Goal: Task Accomplishment & Management: Use online tool/utility

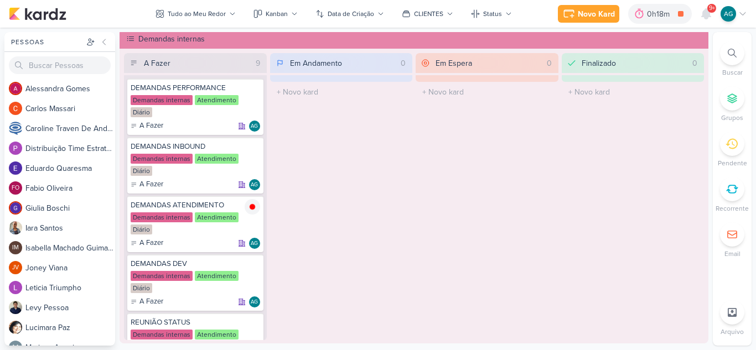
scroll to position [66, 0]
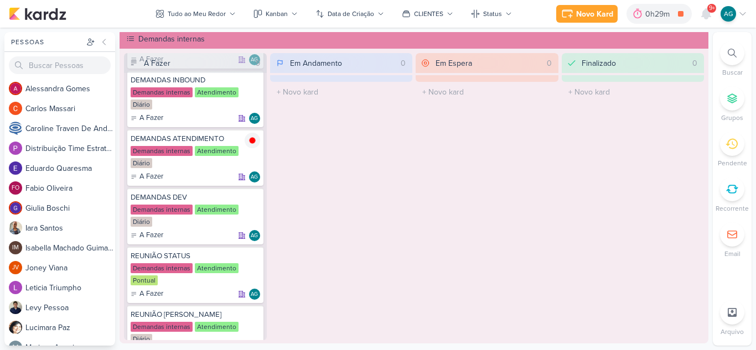
click at [732, 55] on icon at bounding box center [732, 53] width 9 height 9
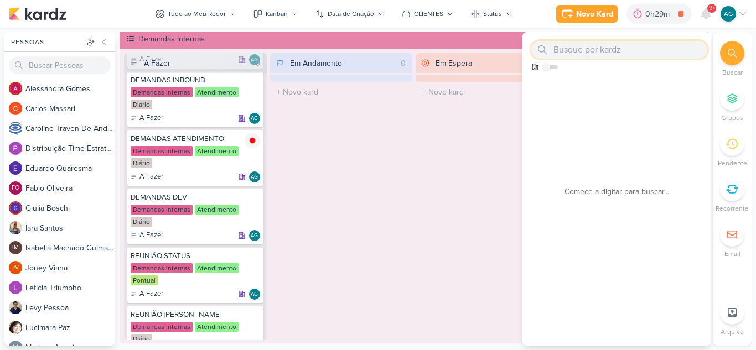
paste input "1710062"
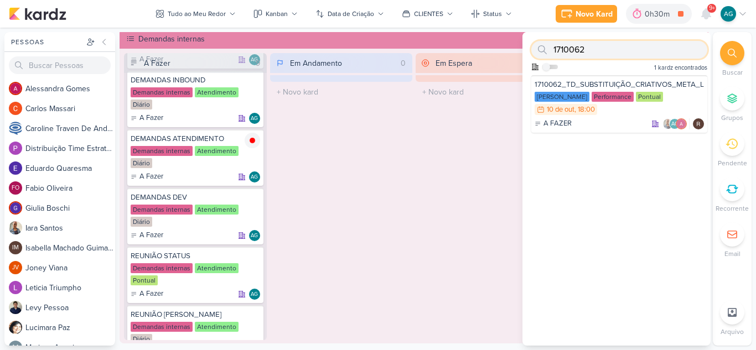
drag, startPoint x: 603, startPoint y: 52, endPoint x: 546, endPoint y: 52, distance: 57.0
click at [546, 52] on div "1710062" at bounding box center [619, 50] width 176 height 18
paste input "1"
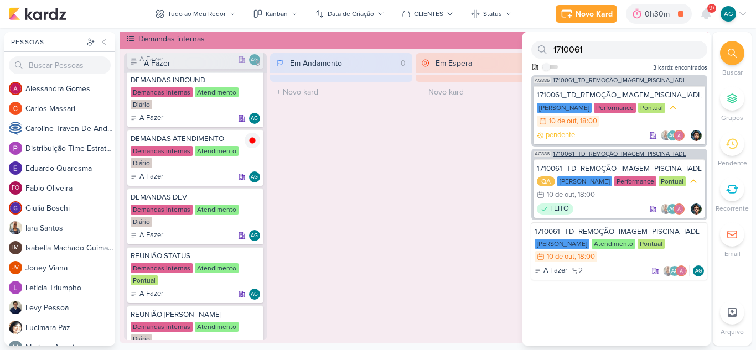
click at [630, 153] on span "1710061_TD_REMOÇÃO_IMAGEM_PISCINA_IADL" at bounding box center [619, 154] width 133 height 6
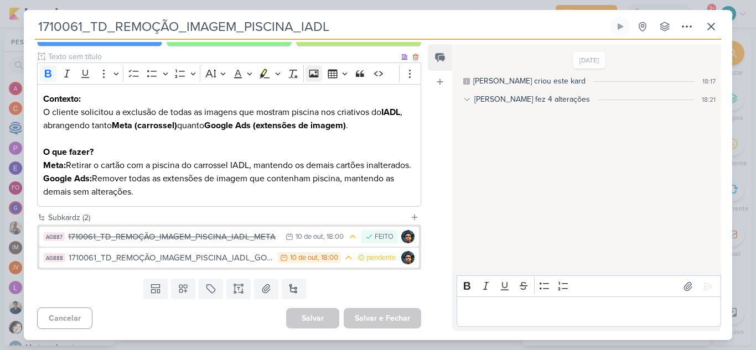
scroll to position [142, 0]
click at [708, 32] on icon at bounding box center [711, 26] width 13 height 13
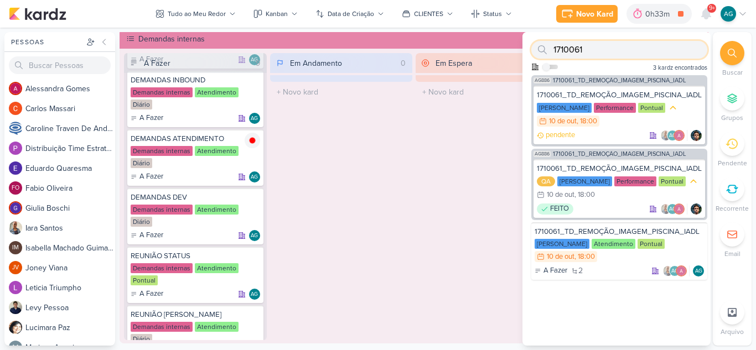
drag, startPoint x: 593, startPoint y: 48, endPoint x: 541, endPoint y: 50, distance: 51.5
click at [541, 50] on div "1710061" at bounding box center [619, 50] width 176 height 18
paste input "0923"
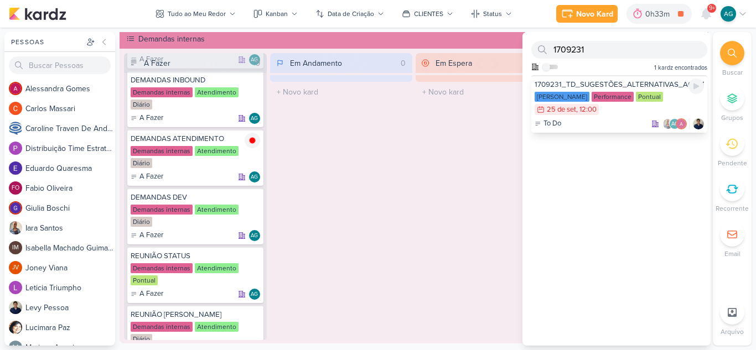
click at [600, 124] on div "To Do AG" at bounding box center [619, 123] width 169 height 11
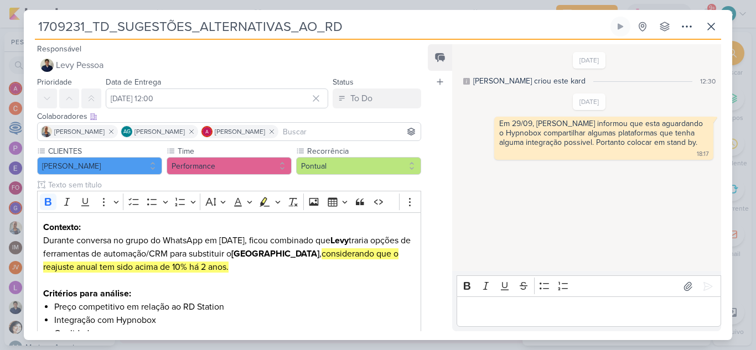
drag, startPoint x: 351, startPoint y: 27, endPoint x: 28, endPoint y: 27, distance: 323.2
click at [28, 27] on div "1709231_TD_SUGESTÕES_ALTERNATIVAS_AO_RD Criado por mim nenhum grupo disponível" at bounding box center [378, 179] width 708 height 324
click at [711, 29] on icon at bounding box center [711, 26] width 13 height 13
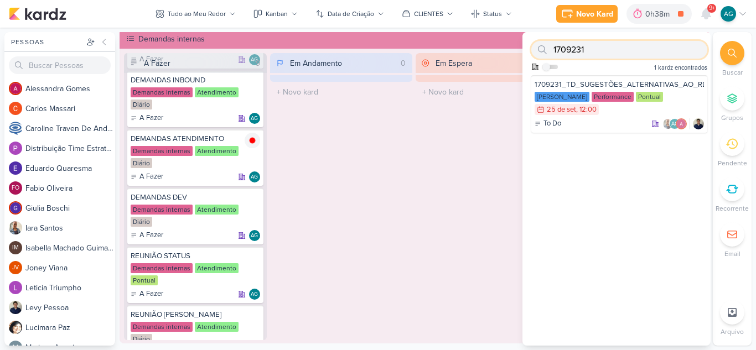
drag, startPoint x: 570, startPoint y: 50, endPoint x: 542, endPoint y: 51, distance: 28.3
click at [541, 51] on div "1709231" at bounding box center [619, 50] width 176 height 18
paste input "571001"
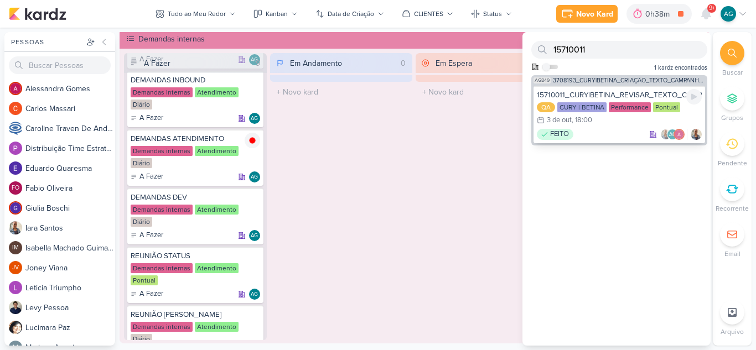
click at [603, 137] on div "FEITO AG" at bounding box center [619, 134] width 165 height 11
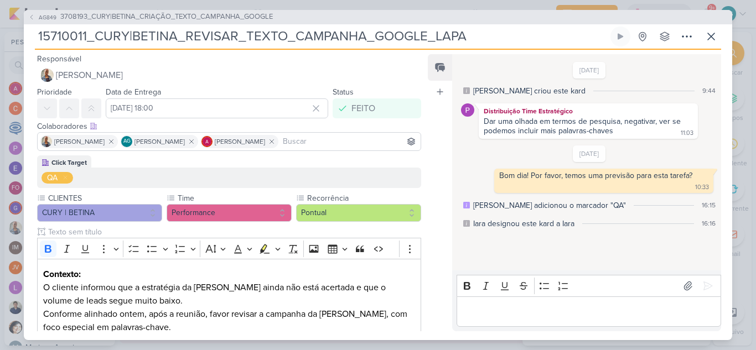
click at [467, 225] on icon at bounding box center [466, 223] width 7 height 7
click at [602, 205] on div "[PERSON_NAME] adicionou o marcador "QA" 16:15" at bounding box center [589, 206] width 252 height 12
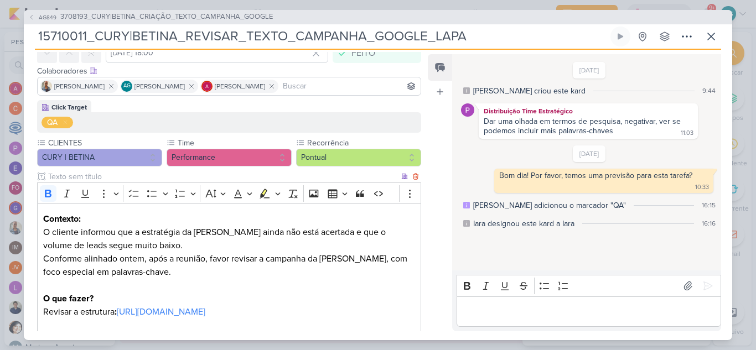
scroll to position [0, 0]
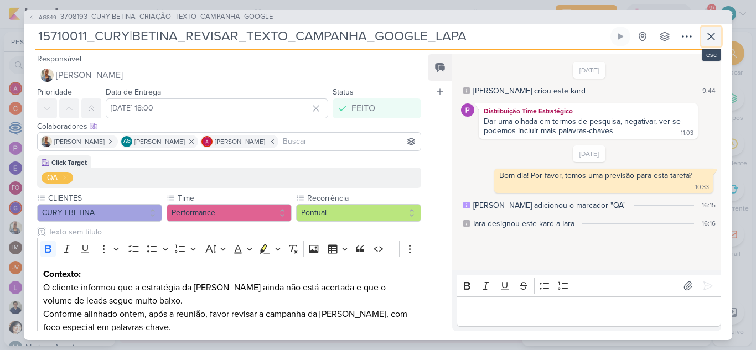
click at [713, 40] on icon at bounding box center [711, 36] width 13 height 13
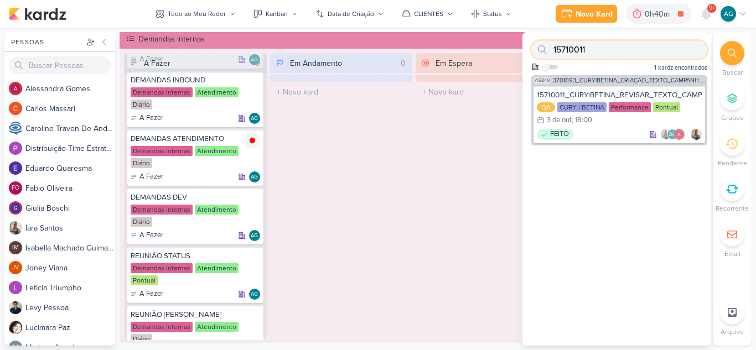
drag, startPoint x: 603, startPoint y: 49, endPoint x: 544, endPoint y: 48, distance: 59.2
click at [544, 48] on div "15710011" at bounding box center [619, 50] width 176 height 18
paste input "8"
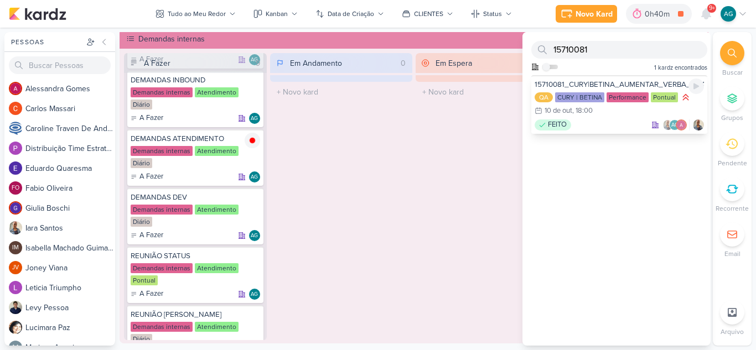
click at [627, 129] on div "FEITO AG" at bounding box center [619, 125] width 169 height 11
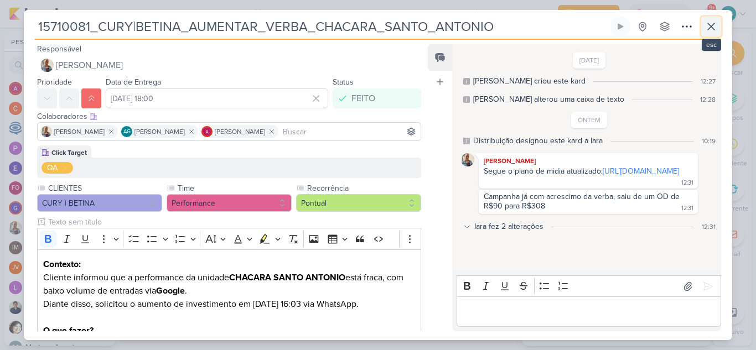
click at [706, 28] on icon at bounding box center [711, 26] width 13 height 13
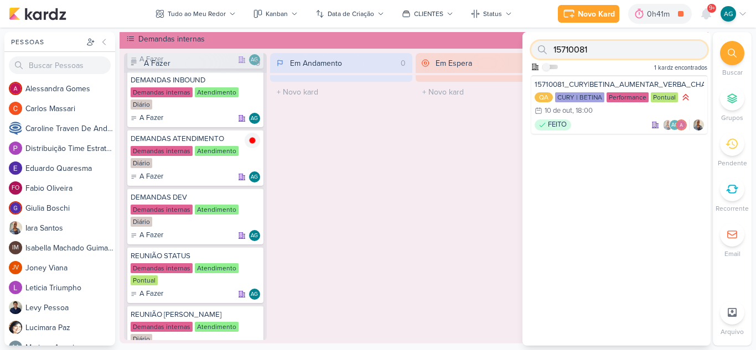
drag, startPoint x: 599, startPoint y: 52, endPoint x: 528, endPoint y: 46, distance: 71.1
click at [528, 46] on div "15710081 Como admin, ative para buscar em todos os kardz da organização 1 kardz…" at bounding box center [616, 53] width 188 height 43
paste input "310919"
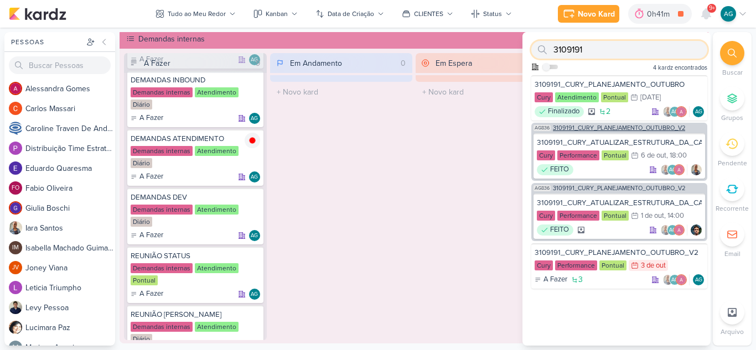
type input "3109191"
click at [631, 128] on span "3109191_CURY_PLANEJAMENTO_OUTUBRO_V2" at bounding box center [619, 128] width 132 height 6
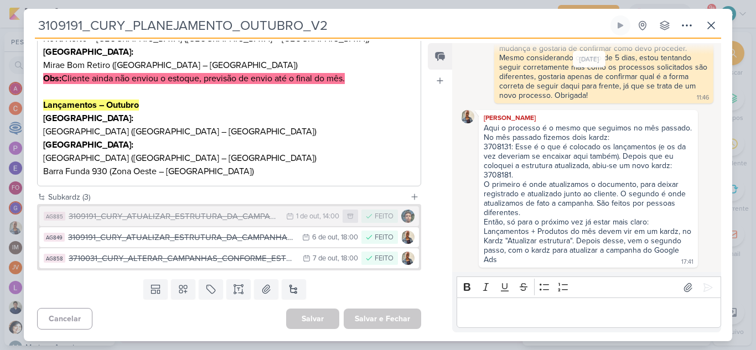
scroll to position [296, 0]
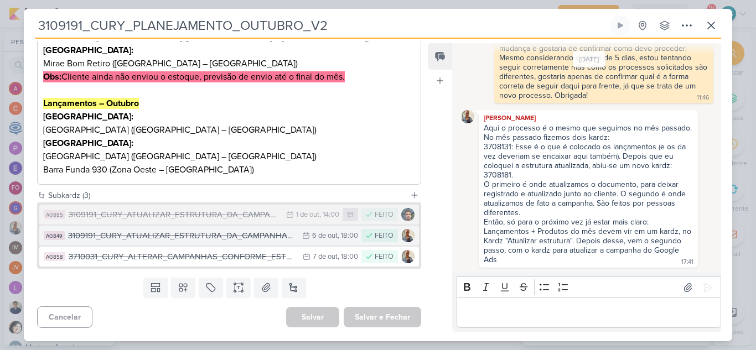
click at [263, 238] on div "3109191_CURY_ATUALIZAR_ESTRUTURA_DA_CAMPANHA_OUTUBRO_V2" at bounding box center [182, 236] width 229 height 13
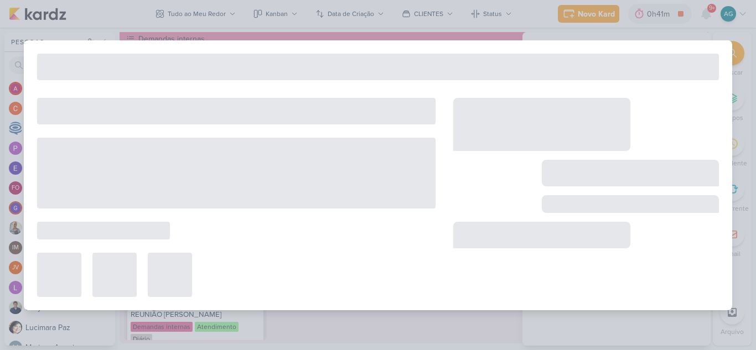
type input "3109191_CURY_ATUALIZAR_ESTRUTURA_DA_CAMPANHA_OUTUBRO_V2"
type input "6 de outubro de 2025 às 18:00"
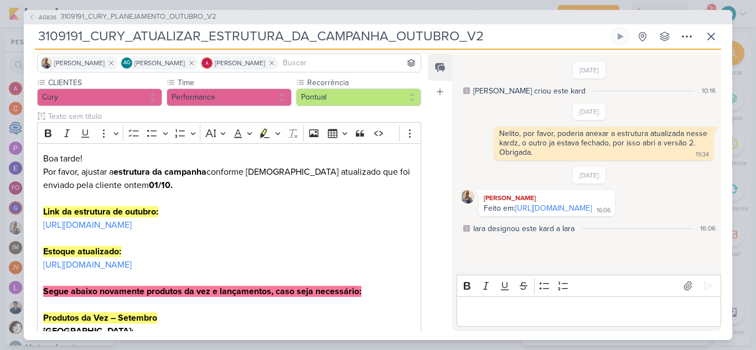
scroll to position [77, 0]
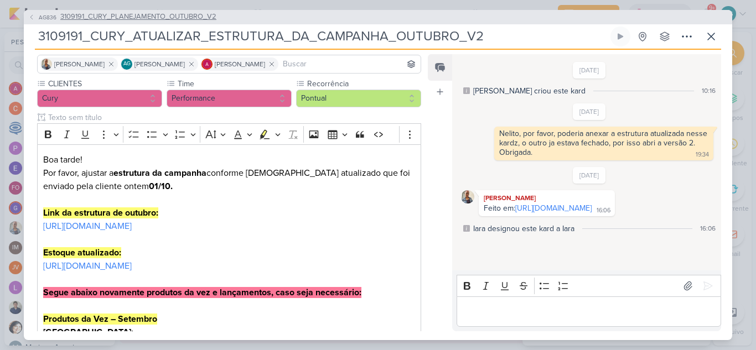
click at [202, 20] on span "3109191_CURY_PLANEJAMENTO_OUTUBRO_V2" at bounding box center [138, 17] width 156 height 11
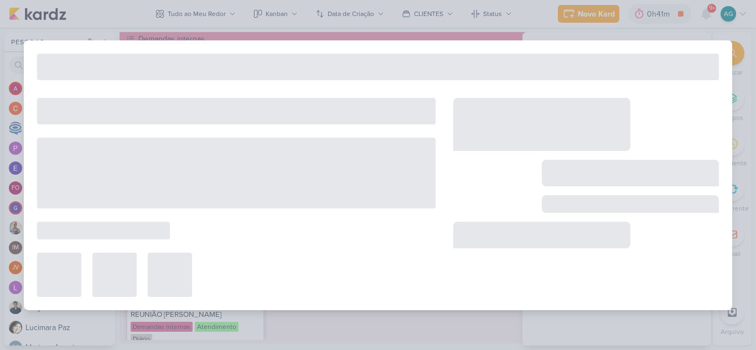
type input "3109191_CURY_PLANEJAMENTO_OUTUBRO_V2"
type input "3 de outubro de 2025 às 23:59"
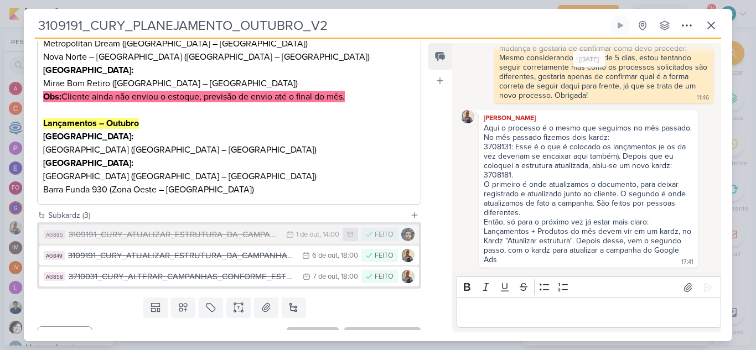
scroll to position [296, 0]
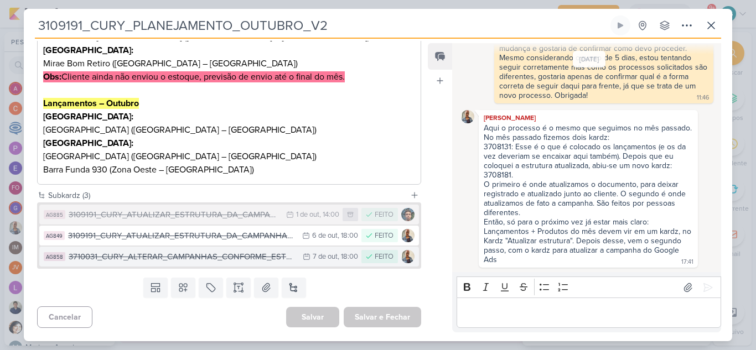
click at [206, 258] on div "3710031_CURY_ALTERAR_CAMPANHAS_CONFORME_ESTUTURA_OUTUBRO" at bounding box center [183, 257] width 229 height 13
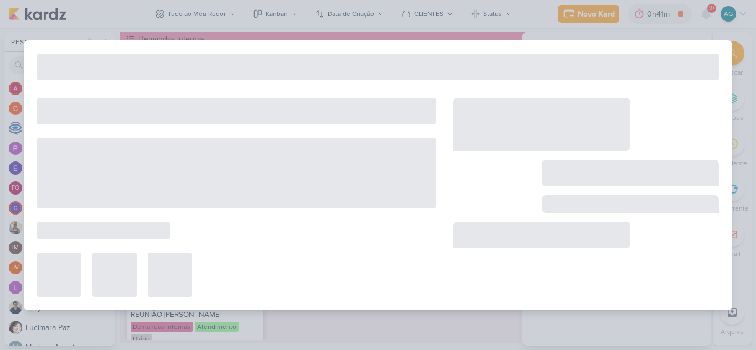
type input "3710031_CURY_ALTERAR_CAMPANHAS_CONFORME_ESTUTURA_OUTUBRO"
type input "[DATE] 18:00"
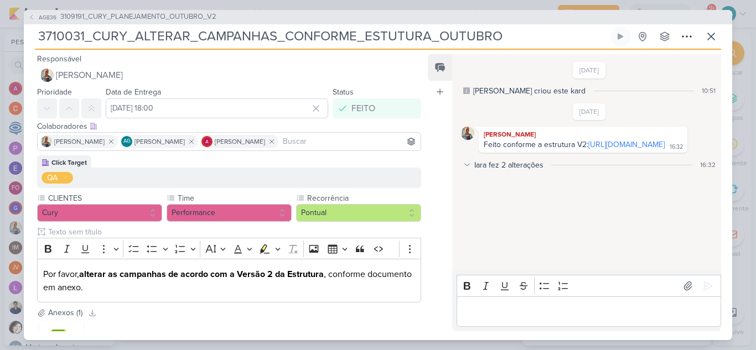
click at [520, 171] on div "Iara fez 2 alterações" at bounding box center [508, 165] width 69 height 12
click at [203, 15] on span "3109191_CURY_PLANEJAMENTO_OUTUBRO_V2" at bounding box center [138, 17] width 156 height 11
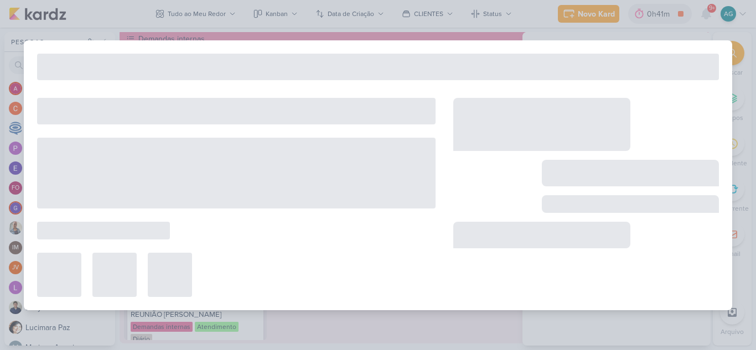
type input "3109191_CURY_PLANEJAMENTO_OUTUBRO_V2"
type input "3 de outubro de 2025 às 23:59"
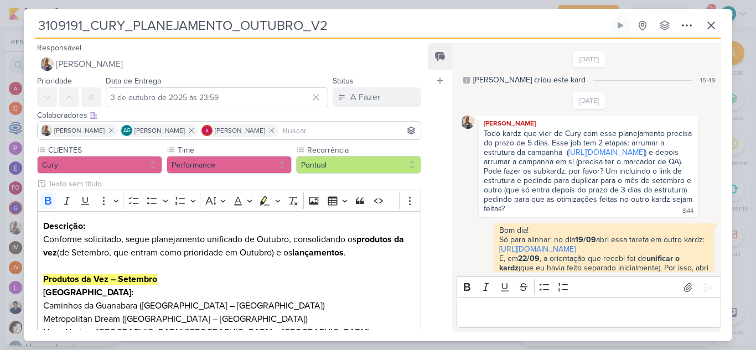
scroll to position [314, 0]
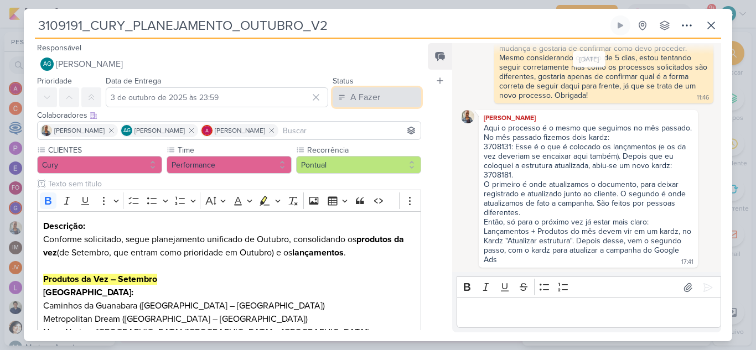
click at [374, 101] on div "A Fazer" at bounding box center [365, 97] width 30 height 13
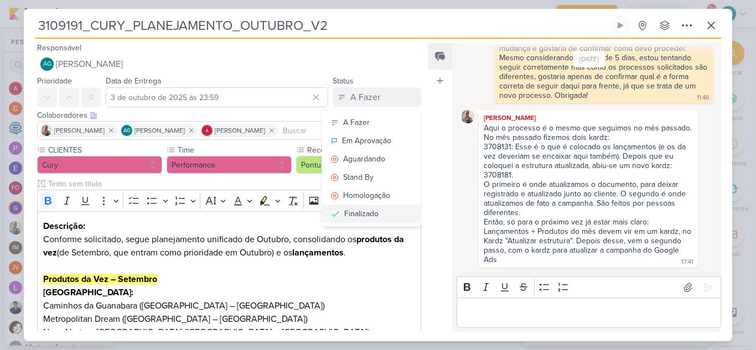
click at [361, 214] on div "Finalizado" at bounding box center [361, 214] width 34 height 12
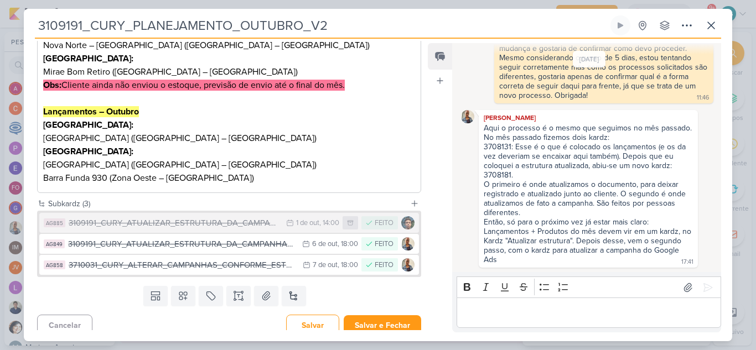
scroll to position [296, 0]
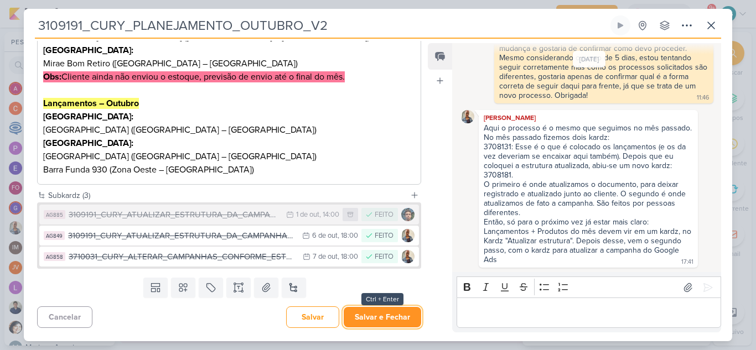
click at [386, 316] on button "Salvar e Fechar" at bounding box center [382, 317] width 77 height 20
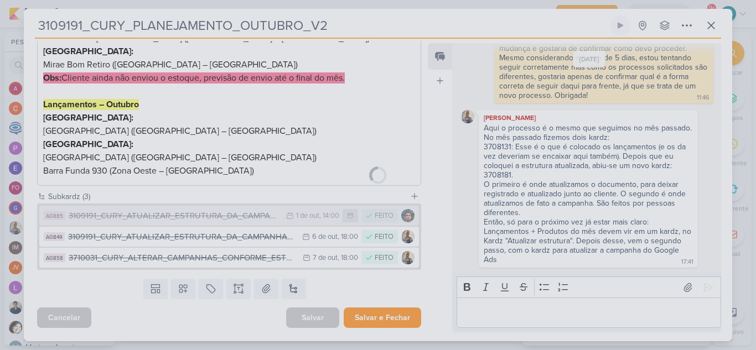
scroll to position [294, 0]
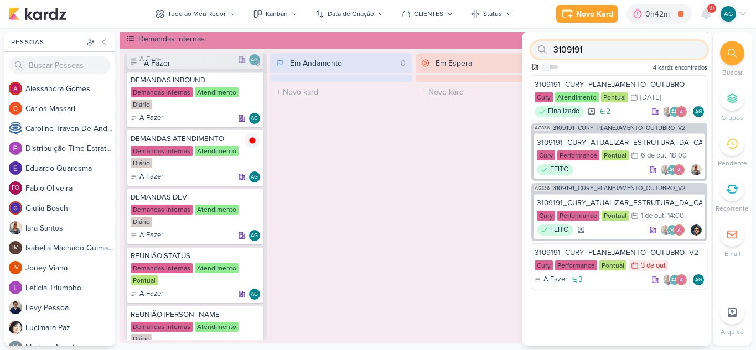
drag, startPoint x: 602, startPoint y: 53, endPoint x: 532, endPoint y: 43, distance: 69.9
click at [532, 43] on div "3109191" at bounding box center [619, 50] width 176 height 18
click at [532, 43] on div at bounding box center [542, 50] width 22 height 18
click at [615, 53] on input "3109191" at bounding box center [619, 50] width 176 height 18
drag, startPoint x: 616, startPoint y: 53, endPoint x: 553, endPoint y: 53, distance: 62.5
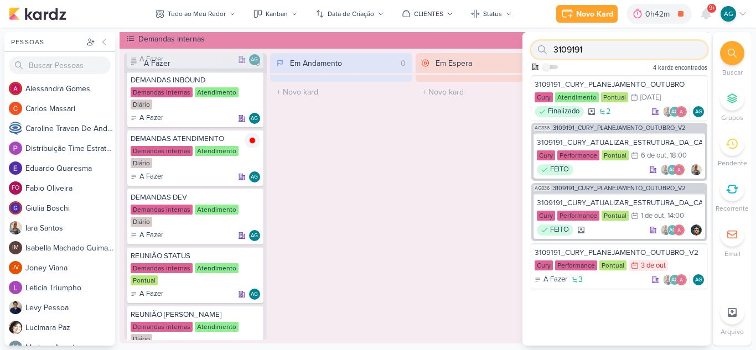
click at [553, 53] on input "3109191" at bounding box center [619, 50] width 176 height 18
paste input "70930"
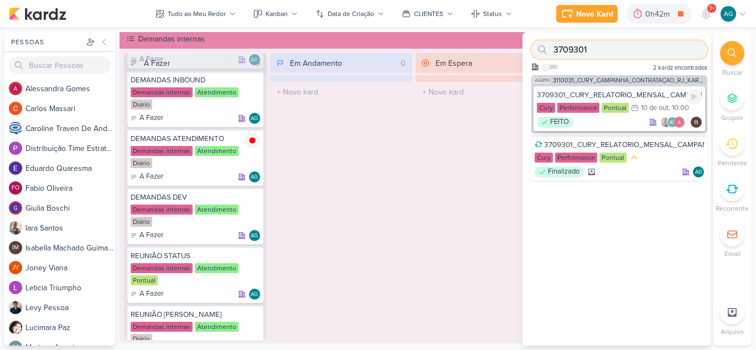
type input "3709301"
click at [619, 90] on div "3709301_CURY_RELATORIO_MENSAL_CAMPANHA_CONTRATAÇÃO_RJ" at bounding box center [619, 95] width 165 height 10
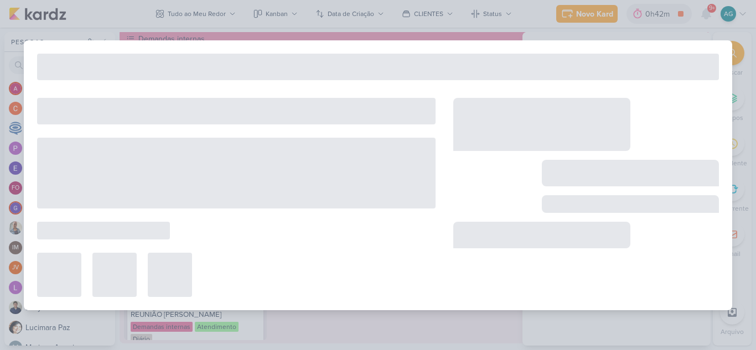
type input "3709301_CURY_RELATORIO_MENSAL_CAMPANHA_CONTRATAÇÃO_RJ"
type input "[DATE] 10:00"
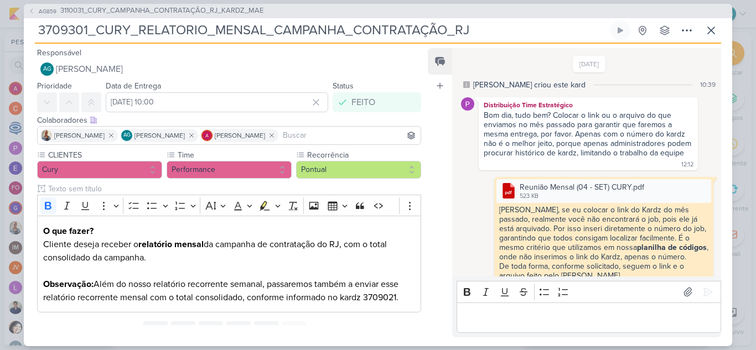
scroll to position [243, 0]
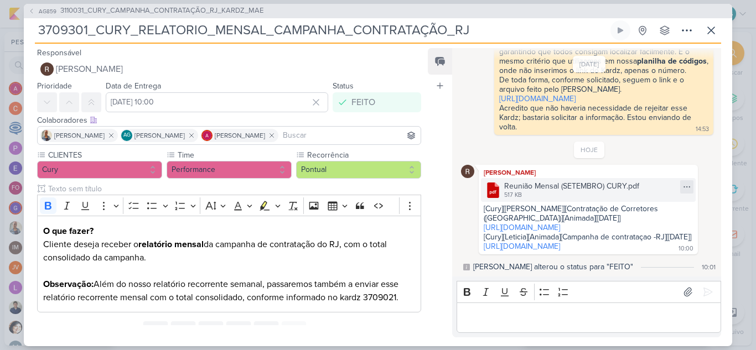
click at [684, 183] on icon at bounding box center [686, 187] width 9 height 9
click at [651, 199] on button "Baixar" at bounding box center [643, 196] width 89 height 16
click at [560, 223] on link "[URL][DOMAIN_NAME]" at bounding box center [522, 227] width 76 height 9
click at [710, 34] on icon at bounding box center [711, 30] width 13 height 13
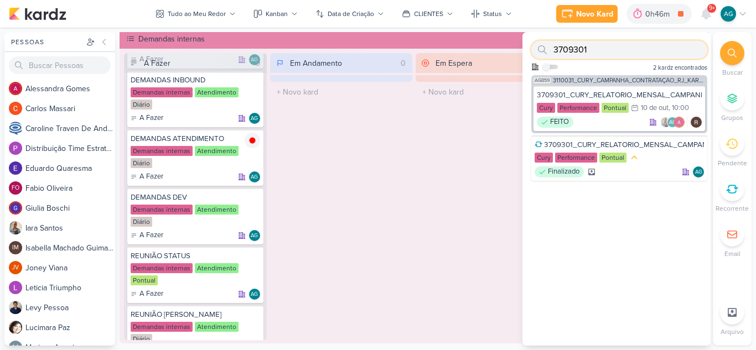
drag, startPoint x: 597, startPoint y: 52, endPoint x: 537, endPoint y: 50, distance: 60.4
click at [537, 50] on div "3709301" at bounding box center [619, 50] width 176 height 18
paste input "10033"
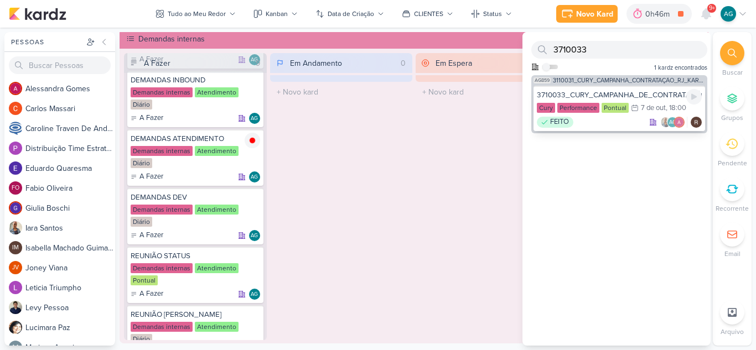
click at [644, 94] on div "3710033_CURY_CAMPANHA_DE_CONTRATAÇÃO_RJ_V4" at bounding box center [619, 95] width 165 height 10
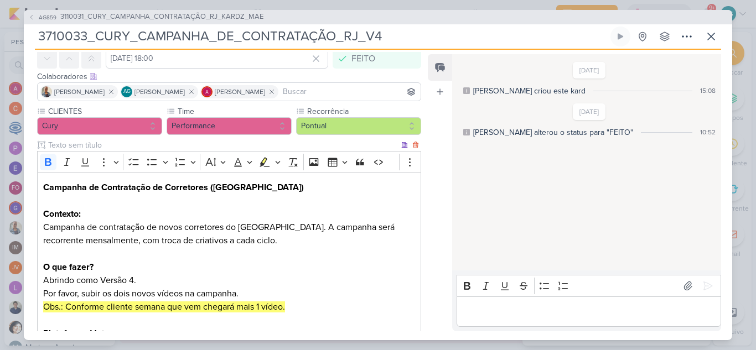
scroll to position [0, 0]
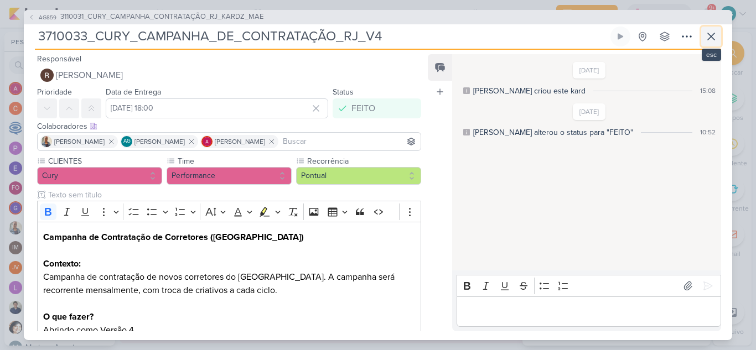
click at [710, 34] on icon at bounding box center [711, 36] width 13 height 13
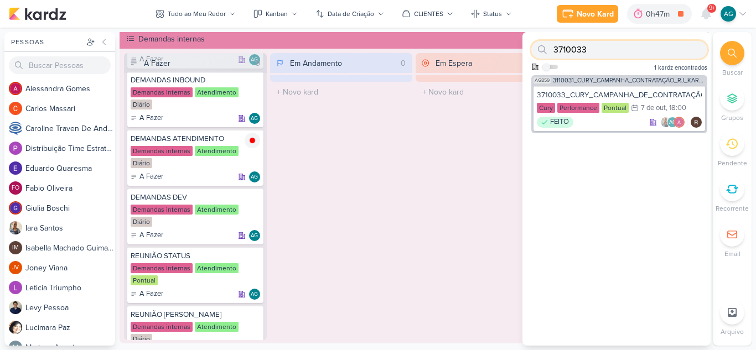
drag, startPoint x: 596, startPoint y: 50, endPoint x: 541, endPoint y: 49, distance: 55.4
click at [541, 49] on div "3710033" at bounding box center [619, 50] width 176 height 18
paste input "1"
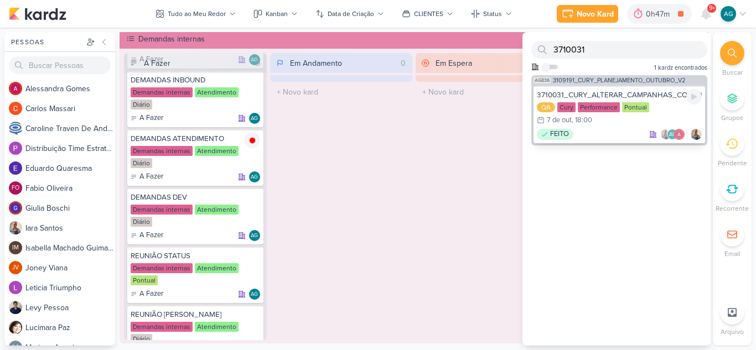
click at [669, 97] on div "3710031_CURY_ALTERAR_CAMPANHAS_CONFORME_ESTUTURA_OUTUBRO" at bounding box center [619, 95] width 165 height 10
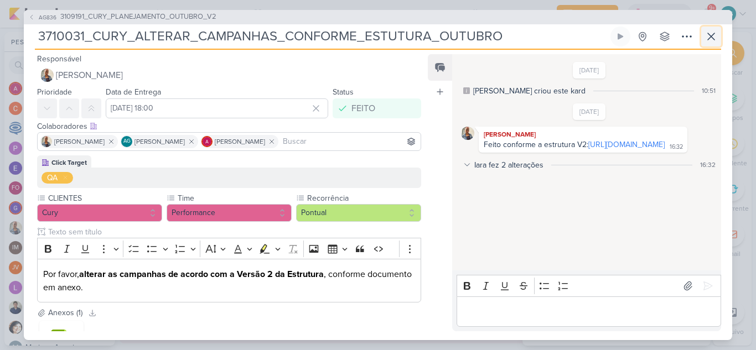
click at [716, 33] on icon at bounding box center [711, 36] width 13 height 13
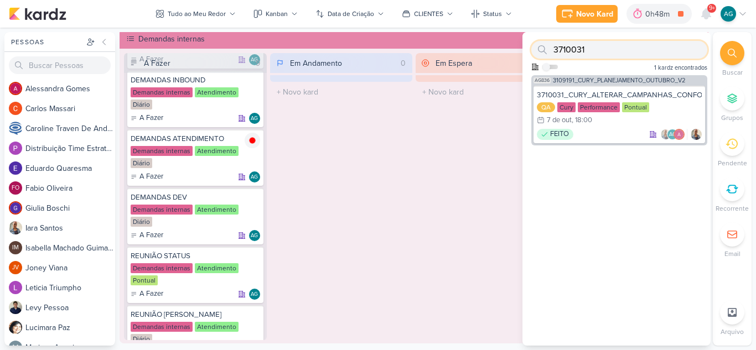
drag, startPoint x: 593, startPoint y: 50, endPoint x: 549, endPoint y: 48, distance: 43.8
click at [549, 48] on div "3710031" at bounding box center [619, 50] width 176 height 18
paste input "73"
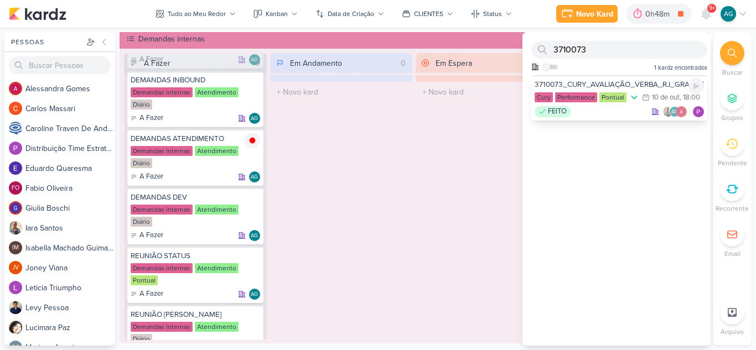
click at [625, 117] on div "FEITO AG" at bounding box center [619, 111] width 169 height 11
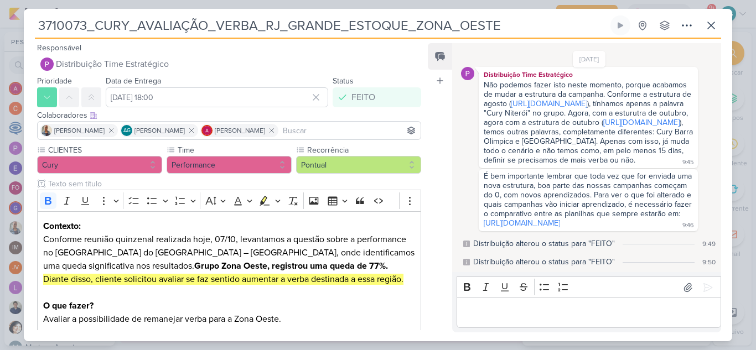
scroll to position [50, 0]
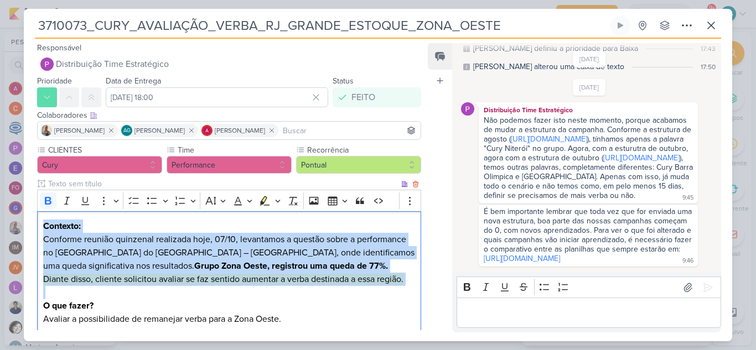
drag, startPoint x: 44, startPoint y: 229, endPoint x: 268, endPoint y: 287, distance: 231.6
click at [268, 287] on div "Contexto: Conforme reunião quinzenal realizada hoje, 07/10, levantamos a questã…" at bounding box center [229, 346] width 384 height 270
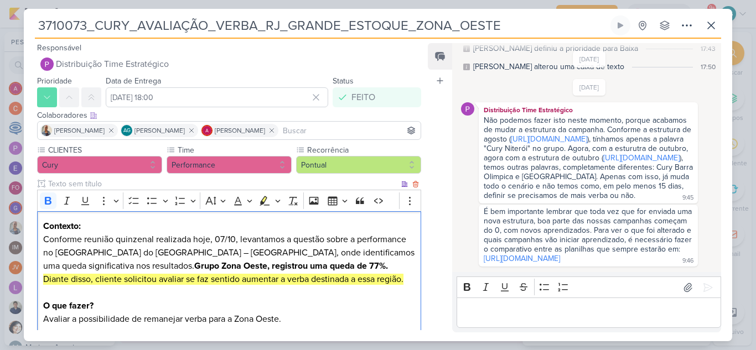
click at [299, 325] on p "Avaliar a possibilidade de remanejar verba para a Zona Oeste." at bounding box center [229, 319] width 372 height 13
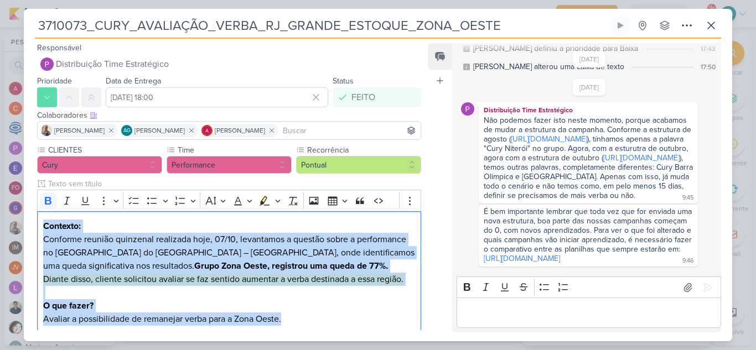
drag, startPoint x: 304, startPoint y: 319, endPoint x: 33, endPoint y: 213, distance: 291.1
click at [33, 213] on div "CLIENTES Cury Time" at bounding box center [225, 314] width 402 height 340
copy div "Contexto: Conforme reunião quinzenal realizada hoje, 07/10, levantamos a questã…"
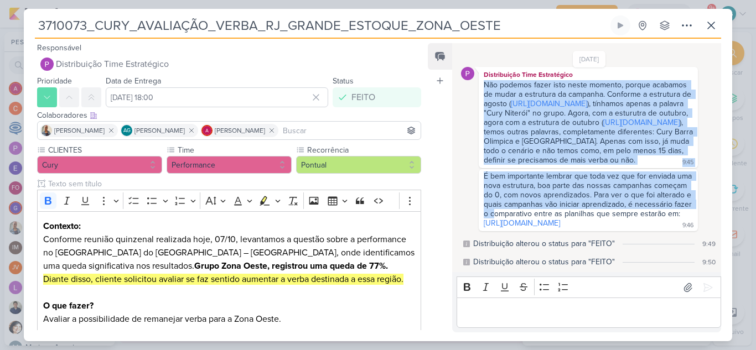
scroll to position [161, 0]
drag, startPoint x: 501, startPoint y: 101, endPoint x: 565, endPoint y: 224, distance: 138.1
click at [565, 224] on div "[DATE] Distribuição Time Estratégico Não podemos fazer isto neste momento, porq…" at bounding box center [589, 156] width 257 height 224
copy div "Lor ipsumdo sitam cons adipi elitsed, doeius temporin ut labor e doloremag al e…"
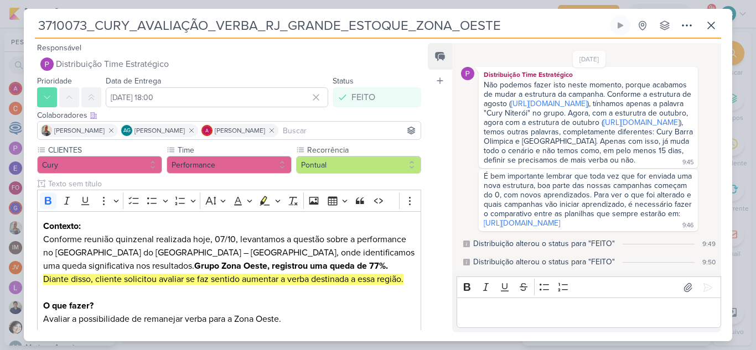
drag, startPoint x: 502, startPoint y: 25, endPoint x: 2, endPoint y: 27, distance: 500.3
click at [2, 27] on div "3710073_CURY_AVALIAÇÃO_VERBA_RJ_GRANDE_ESTOQUE_ZONA_OESTE" at bounding box center [378, 175] width 756 height 350
click at [709, 26] on icon at bounding box center [711, 25] width 13 height 13
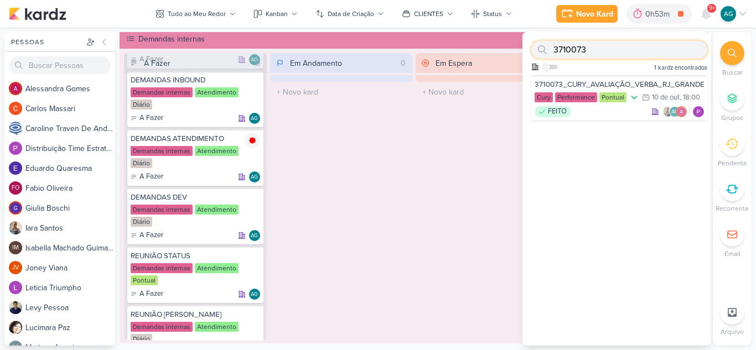
drag, startPoint x: 623, startPoint y: 50, endPoint x: 534, endPoint y: 48, distance: 88.6
click at [534, 48] on div "3710073" at bounding box center [619, 50] width 176 height 18
type input "piscina"
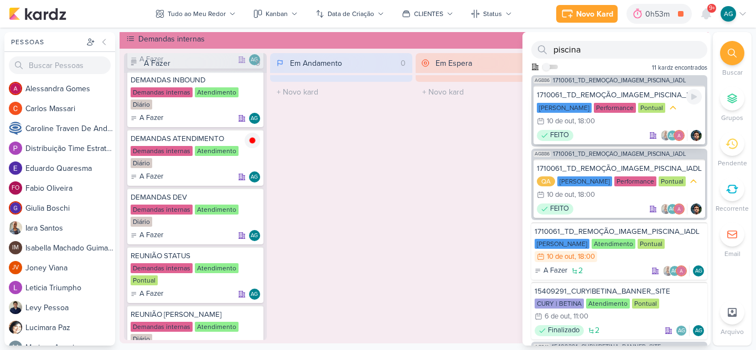
click at [622, 94] on div "1710061_TD_REMOÇÃO_IMAGEM_PISCINA_IADL_GOOGLE" at bounding box center [619, 95] width 165 height 10
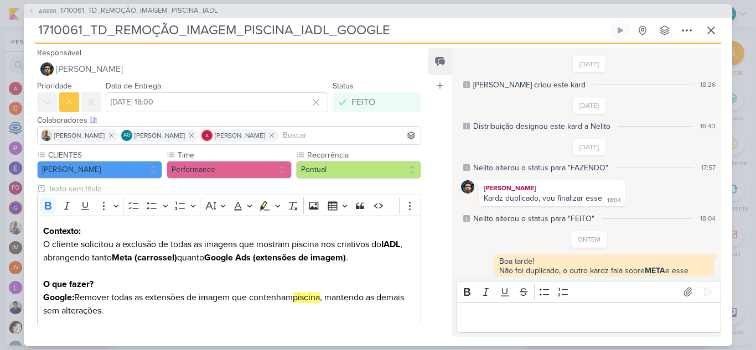
scroll to position [159, 0]
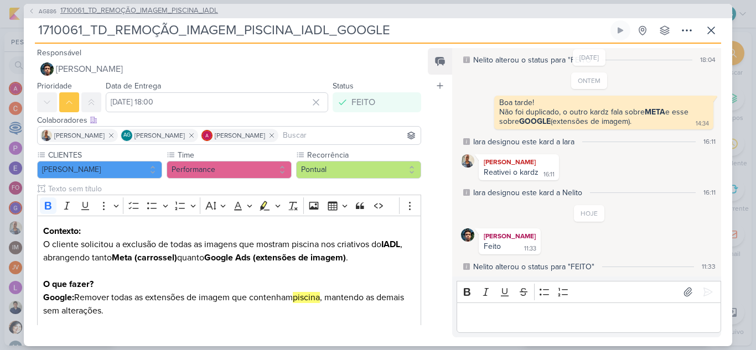
click at [179, 13] on span "1710061_TD_REMOÇÃO_IMAGEM_PISCINA_IADL" at bounding box center [139, 11] width 158 height 11
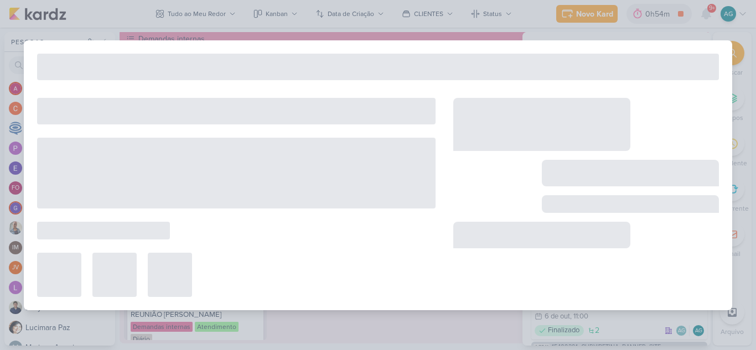
type input "1710061_TD_REMOÇÃO_IMAGEM_PISCINA_IADL"
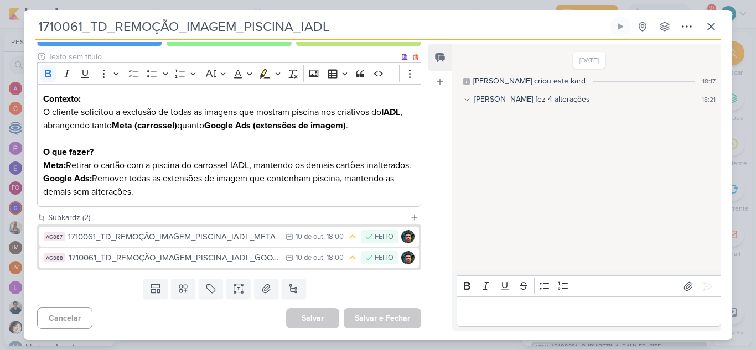
scroll to position [142, 0]
click at [708, 28] on icon at bounding box center [711, 26] width 13 height 13
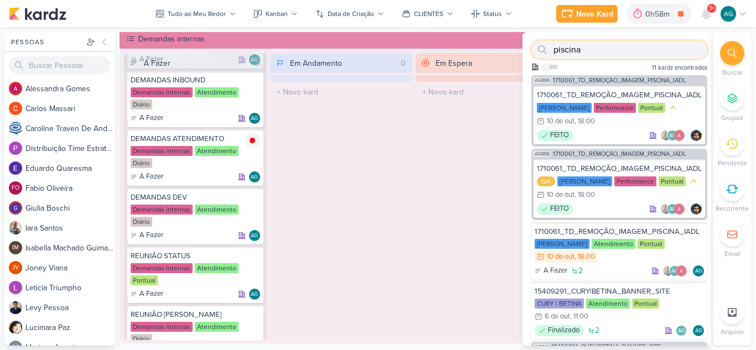
drag, startPoint x: 599, startPoint y: 50, endPoint x: 526, endPoint y: 45, distance: 73.8
click at [526, 45] on div "piscina Como admin, ative para buscar em todos os kardz da organização 11 kardz…" at bounding box center [616, 53] width 188 height 43
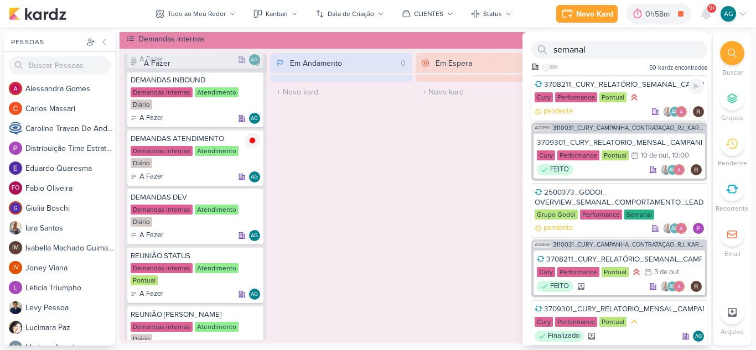
click at [623, 84] on div "3708211_CURY_RELATÓRIO_SEMANAL_CAMPANHA_CONTRATAÇÃO_RJ" at bounding box center [619, 85] width 169 height 10
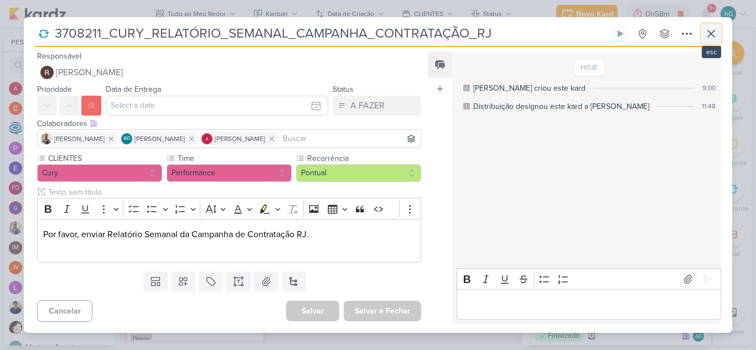
click at [710, 32] on icon at bounding box center [711, 33] width 13 height 13
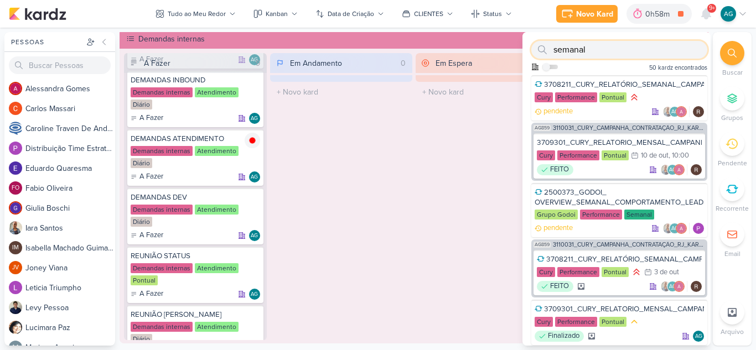
drag, startPoint x: 596, startPoint y: 49, endPoint x: 501, endPoint y: 46, distance: 95.3
click at [501, 46] on div "Pessoas [GEOGRAPHIC_DATA] A l e s s a n d r a G o m e s C a r l o s M a s s a r…" at bounding box center [378, 189] width 756 height 314
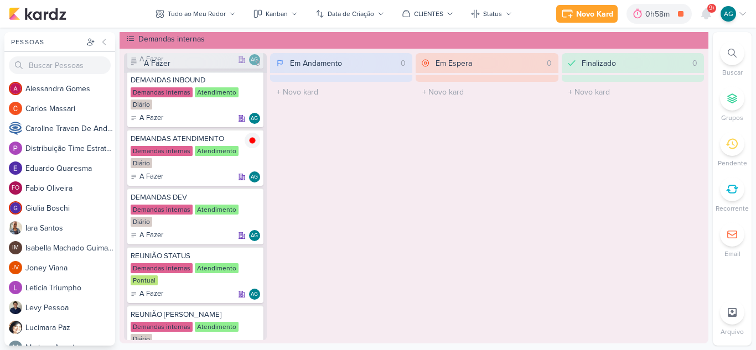
click at [742, 52] on div at bounding box center [732, 53] width 24 height 24
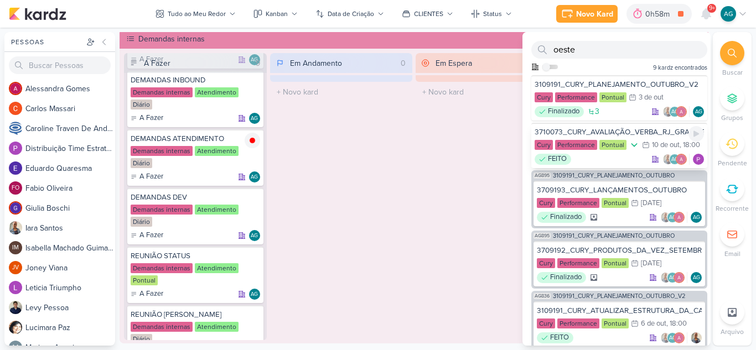
click at [636, 132] on div "3710073_CURY_AVALIAÇÃO_VERBA_RJ_GRANDE_ESTOQUE_ZONA_OESTE" at bounding box center [619, 132] width 169 height 10
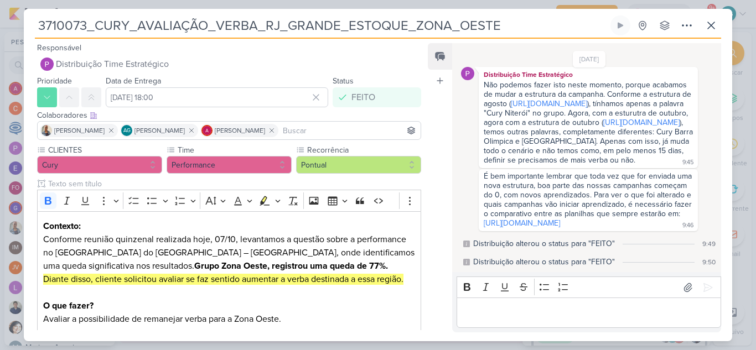
scroll to position [161, 0]
click at [708, 27] on icon at bounding box center [711, 25] width 13 height 13
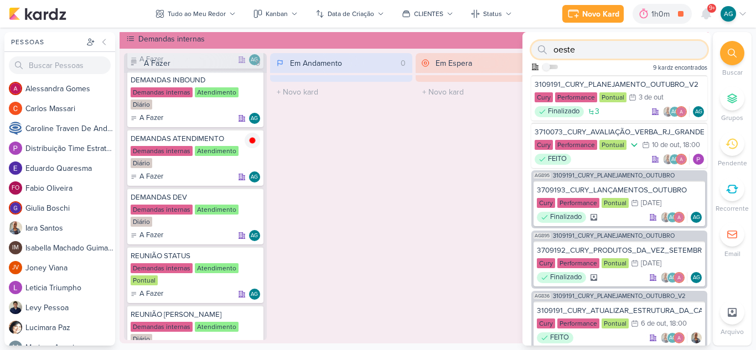
drag, startPoint x: 577, startPoint y: 53, endPoint x: 553, endPoint y: 51, distance: 23.8
click at [553, 51] on div "oeste" at bounding box center [619, 50] width 176 height 18
paste input "2710021"
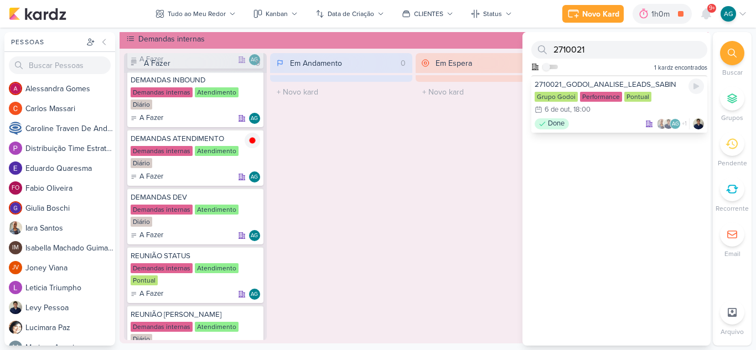
click at [591, 123] on div "Done AG +1" at bounding box center [619, 123] width 169 height 11
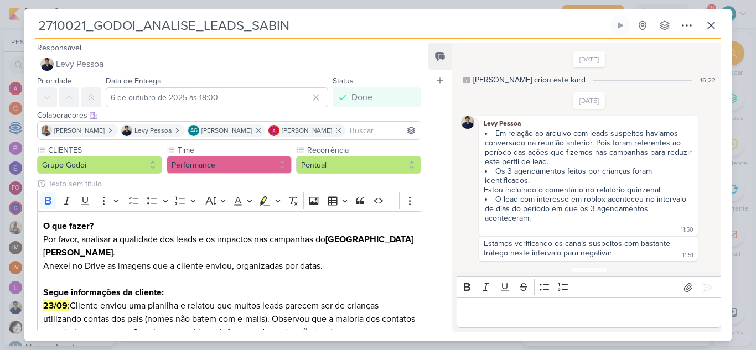
scroll to position [35, 0]
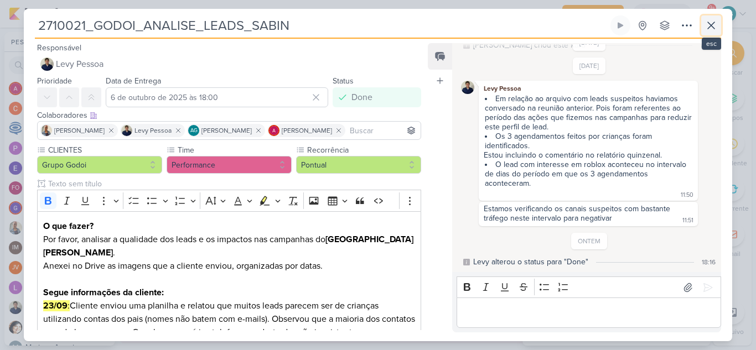
click at [715, 27] on icon at bounding box center [711, 25] width 13 height 13
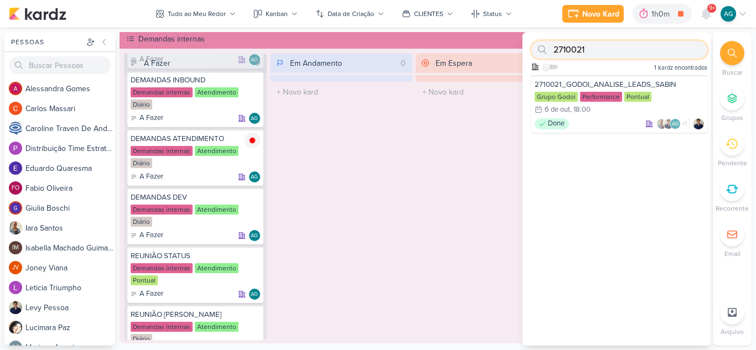
drag, startPoint x: 587, startPoint y: 49, endPoint x: 550, endPoint y: 44, distance: 37.5
click at [550, 44] on div "2710021" at bounding box center [619, 50] width 176 height 18
paste input "3"
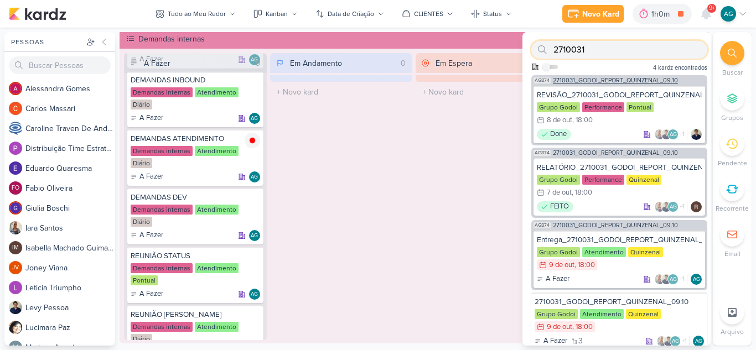
type input "2710031"
click at [618, 81] on span "2710031_GODOI_REPORT_QUINZENAL_09.10" at bounding box center [615, 80] width 125 height 6
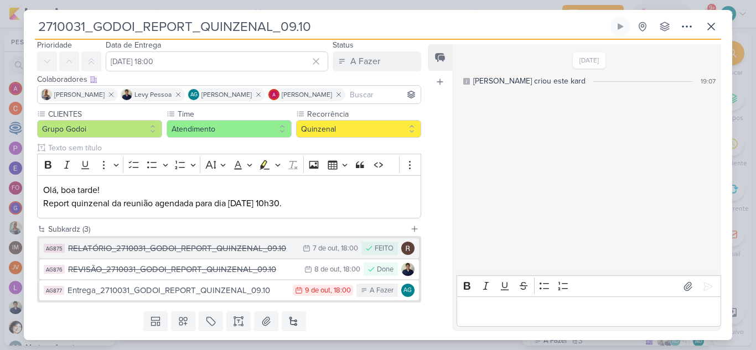
scroll to position [70, 0]
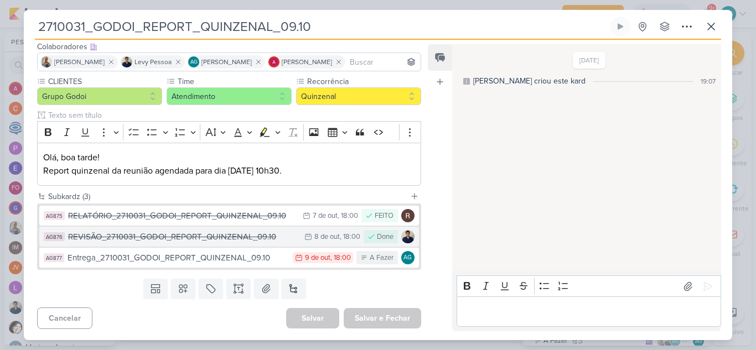
click at [206, 240] on div "REVISÃO_2710031_GODOI_REPORT_QUINZENAL_09.10" at bounding box center [183, 237] width 231 height 13
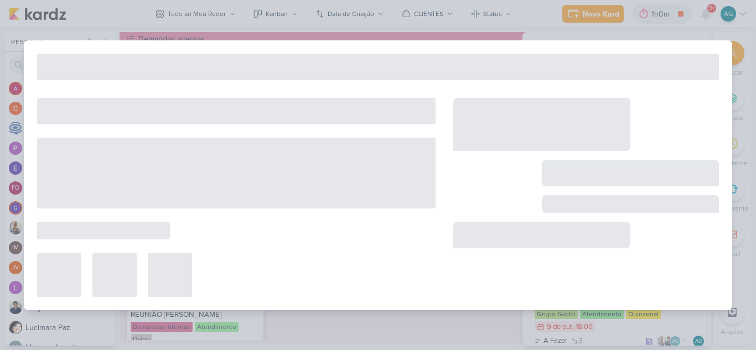
type input "REVISÃO_2710031_GODOI_REPORT_QUINZENAL_09.10"
type input "[DATE] 18:00"
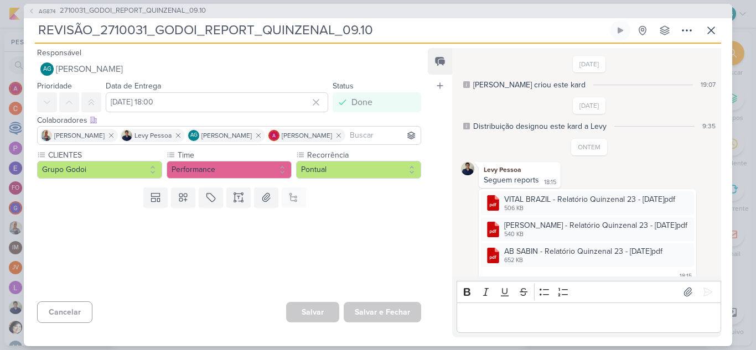
scroll to position [28, 0]
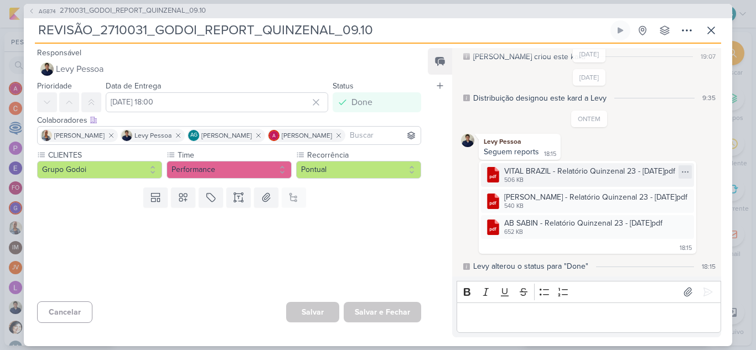
click at [684, 170] on icon at bounding box center [685, 172] width 9 height 9
click at [633, 206] on div "Baixar" at bounding box center [629, 209] width 21 height 12
click at [683, 199] on icon at bounding box center [685, 198] width 9 height 9
click at [645, 234] on button "Baixar" at bounding box center [643, 235] width 89 height 16
click at [683, 226] on icon at bounding box center [685, 224] width 9 height 9
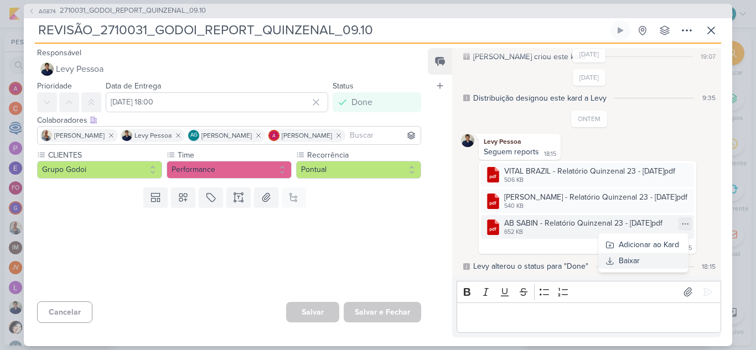
click at [637, 261] on div "Baixar" at bounding box center [629, 261] width 21 height 12
click at [177, 9] on span "2710031_GODOI_REPORT_QUINZENAL_09.10" at bounding box center [133, 11] width 146 height 11
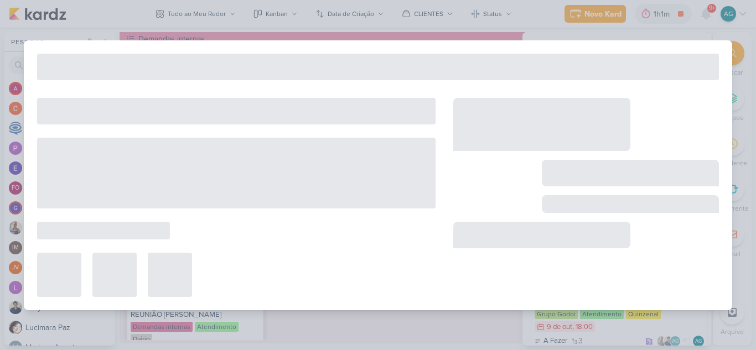
type input "2710031_GODOI_REPORT_QUINZENAL_09.10"
type input "[DATE] 18:00"
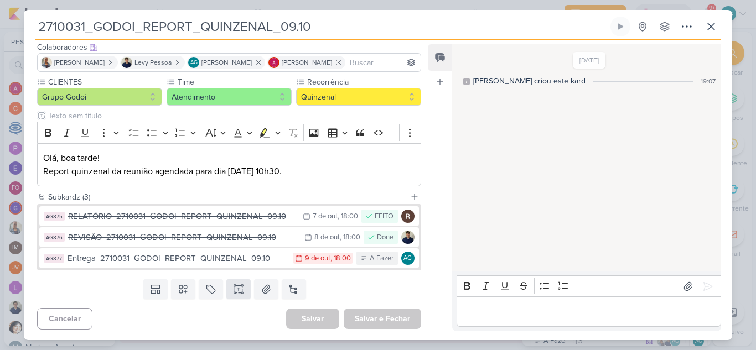
scroll to position [70, 0]
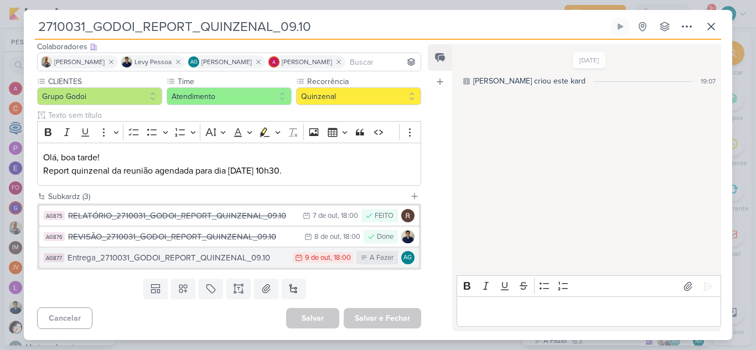
click at [235, 259] on div "Entrega_2710031_GODOI_REPORT_QUINZENAL_09.10" at bounding box center [178, 258] width 220 height 13
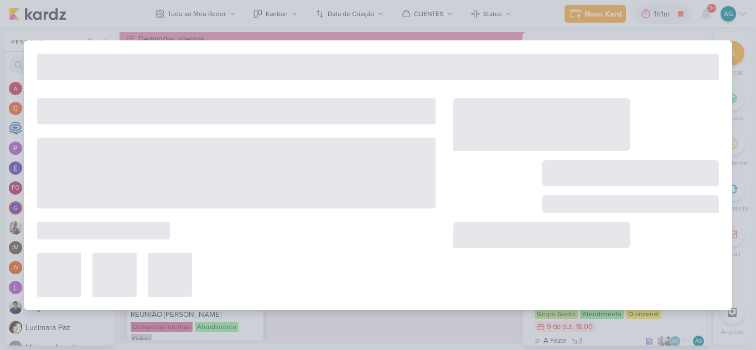
type input "Entrega_2710031_GODOI_REPORT_QUINZENAL_09.10"
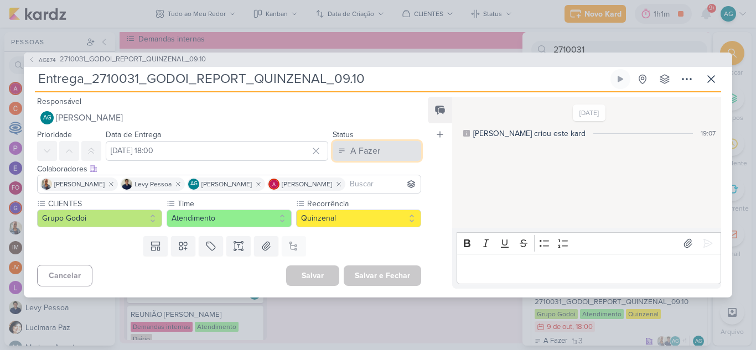
click at [375, 156] on div "A Fazer" at bounding box center [365, 150] width 30 height 13
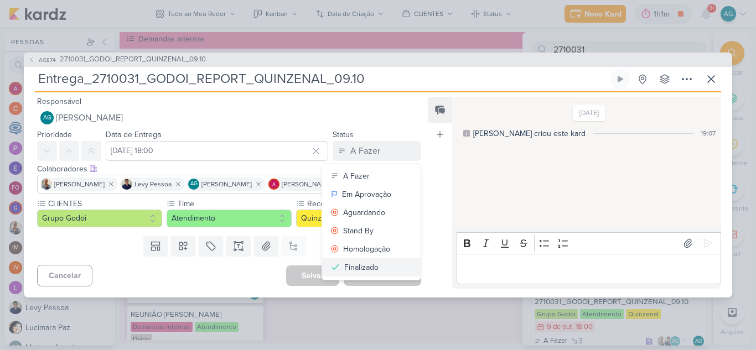
click at [367, 265] on div "Finalizado" at bounding box center [361, 268] width 34 height 12
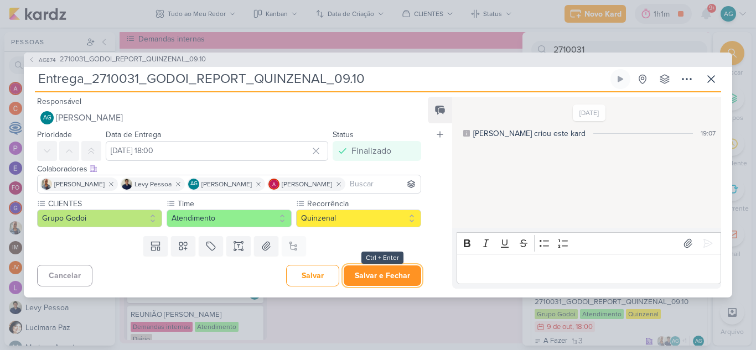
click at [378, 278] on button "Salvar e Fechar" at bounding box center [382, 276] width 77 height 20
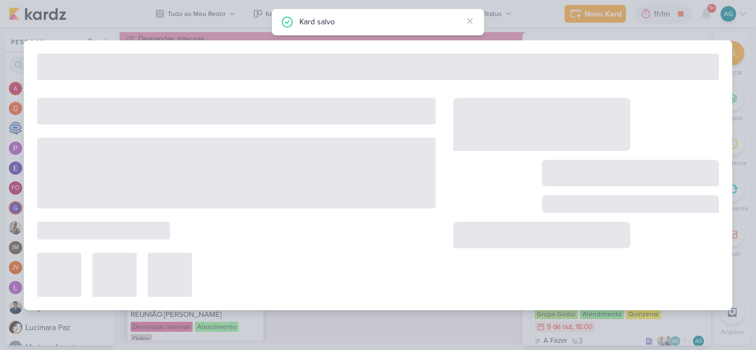
type input "2710031_GODOI_REPORT_QUINZENAL_09.10"
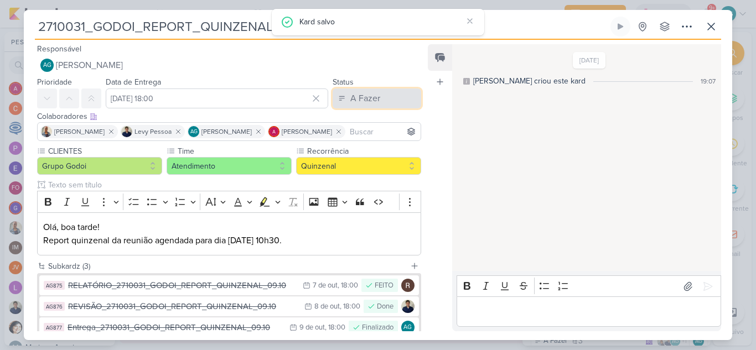
click at [390, 94] on button "A Fazer" at bounding box center [377, 99] width 89 height 20
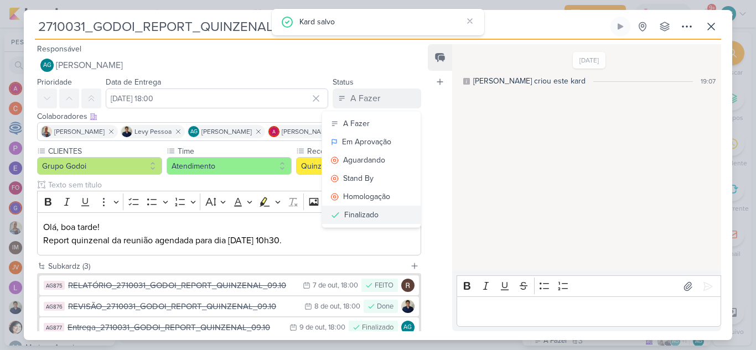
click at [366, 218] on div "Finalizado" at bounding box center [361, 215] width 34 height 12
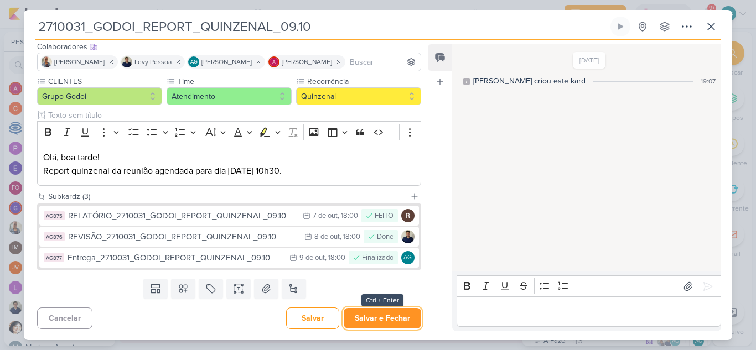
click at [391, 315] on button "Salvar e Fechar" at bounding box center [382, 318] width 77 height 20
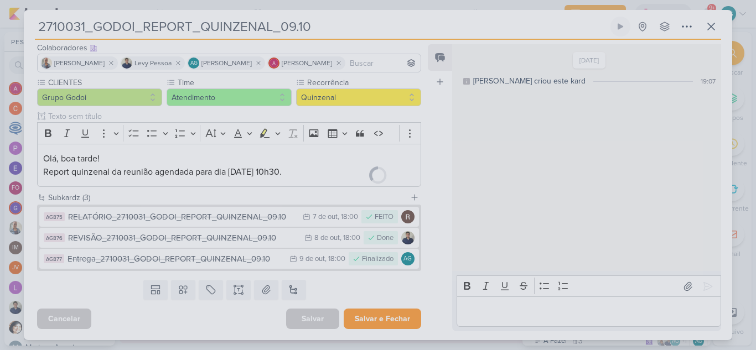
scroll to position [69, 0]
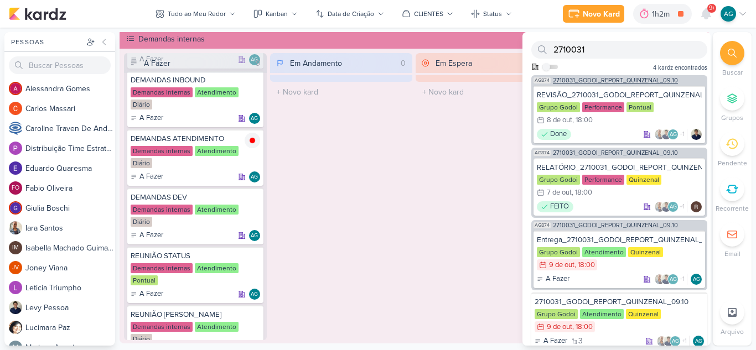
click at [627, 81] on span "2710031_GODOI_REPORT_QUINZENAL_09.10" at bounding box center [615, 80] width 125 height 6
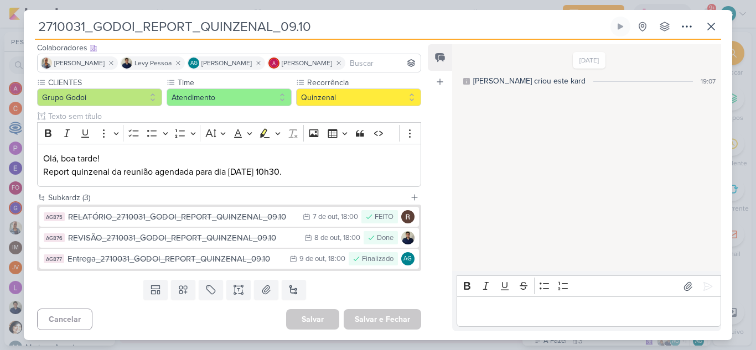
drag, startPoint x: 329, startPoint y: 30, endPoint x: 0, endPoint y: 24, distance: 329.4
click at [0, 24] on div "2710031_GODOI_REPORT_QUINZENAL_09.10 Criado por mim" at bounding box center [378, 175] width 756 height 350
click at [718, 26] on button at bounding box center [711, 27] width 20 height 20
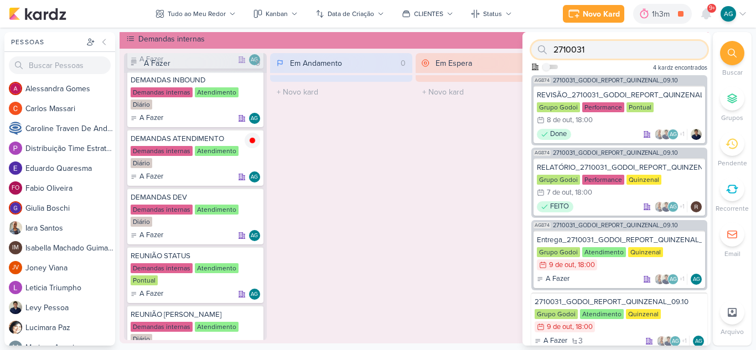
drag, startPoint x: 586, startPoint y: 47, endPoint x: 552, endPoint y: 47, distance: 34.3
click at [552, 47] on div "2710031" at bounding box center [619, 50] width 176 height 18
paste input "6"
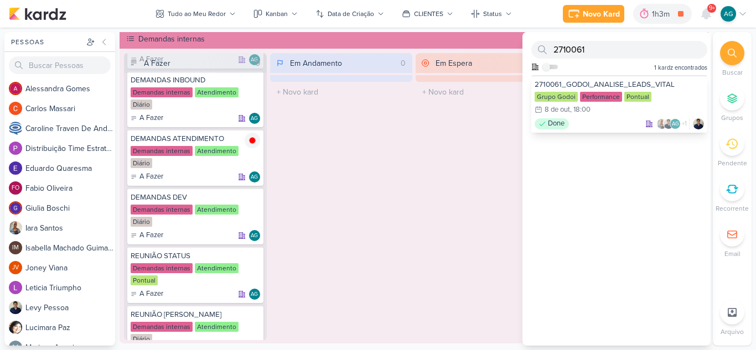
click at [579, 124] on div "Done AG +1" at bounding box center [619, 123] width 169 height 11
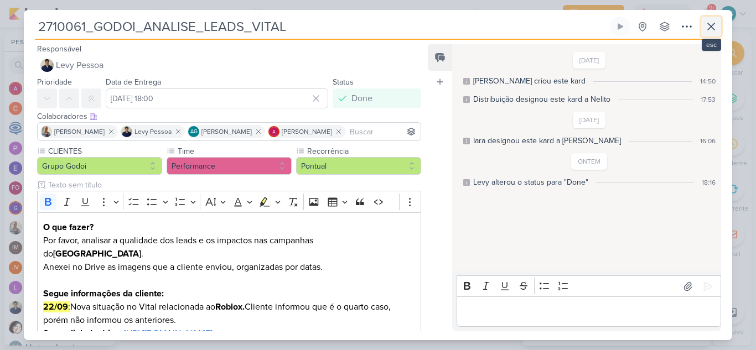
click at [707, 32] on icon at bounding box center [711, 26] width 13 height 13
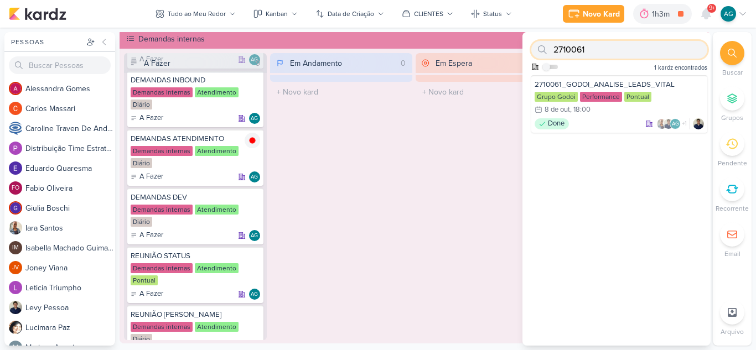
drag, startPoint x: 575, startPoint y: 53, endPoint x: 536, endPoint y: 51, distance: 38.8
click at [536, 51] on div "2710061" at bounding box center [619, 50] width 176 height 18
paste input "1092"
drag, startPoint x: 594, startPoint y: 51, endPoint x: 544, endPoint y: 46, distance: 50.0
click at [544, 46] on div "2109261" at bounding box center [619, 50] width 176 height 18
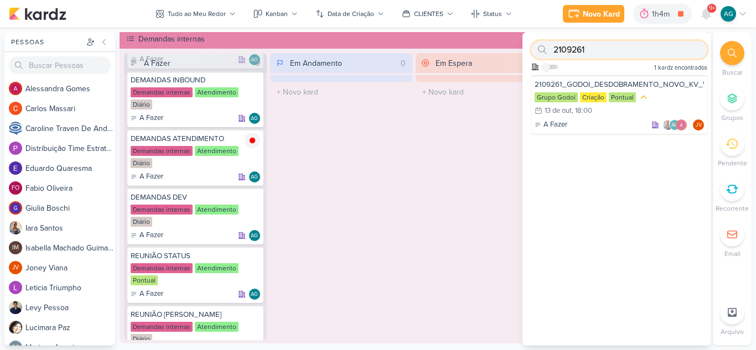
paste input "1131007"
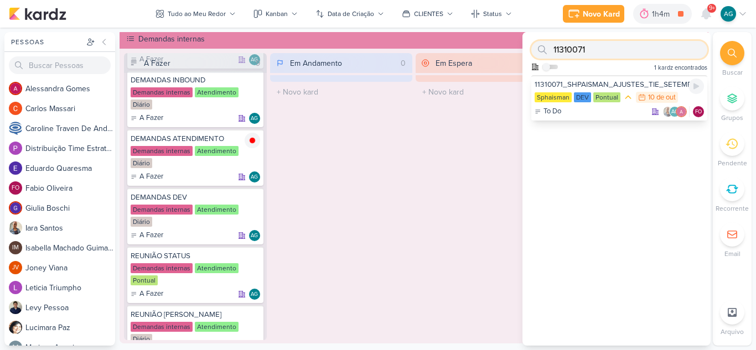
type input "11310071"
click at [601, 115] on div "To Do AG FO" at bounding box center [619, 111] width 169 height 11
